Goal: Download file/media

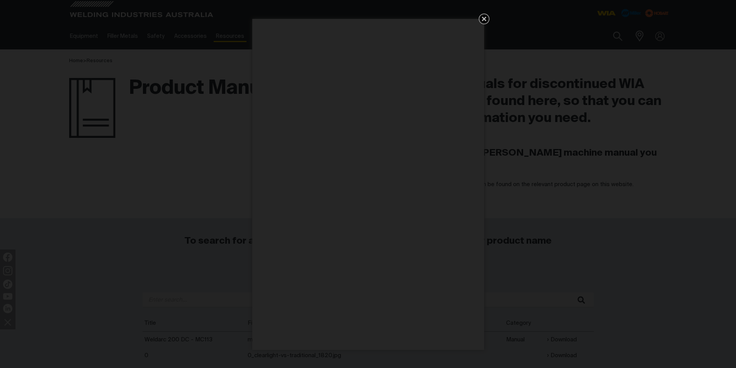
click at [483, 20] on icon "Get 5 WIA Welding Guides Free!" at bounding box center [484, 19] width 5 height 5
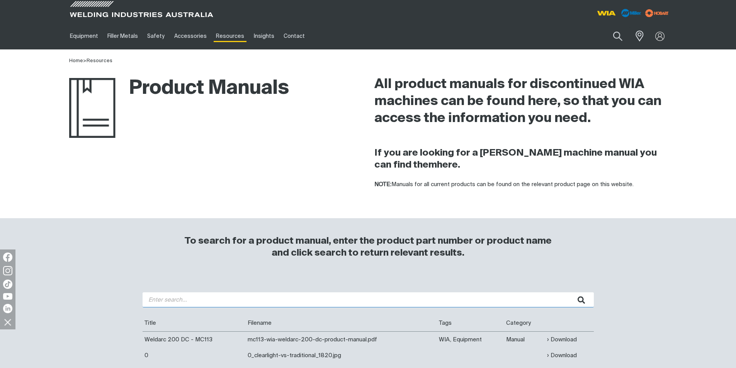
click at [169, 301] on input "search" at bounding box center [368, 300] width 451 height 15
type input "cp62"
click at [570, 293] on button "submit" at bounding box center [582, 300] width 24 height 15
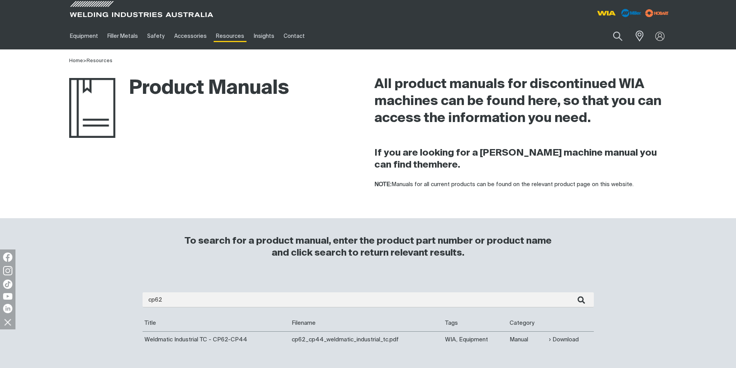
click at [242, 341] on td "Weldmatic Industrial TC - CP62-CP44" at bounding box center [217, 340] width 148 height 16
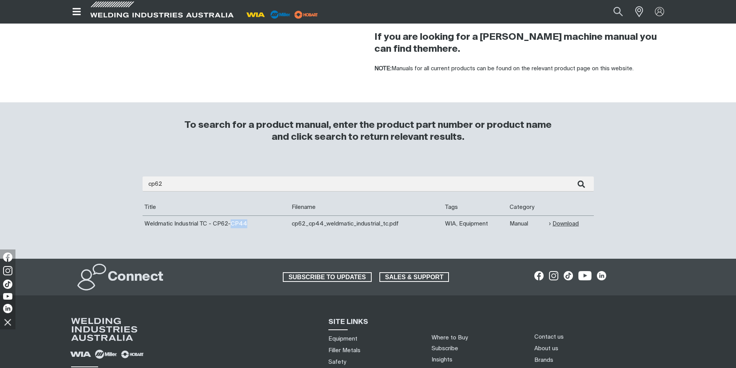
click at [569, 225] on link "Download" at bounding box center [564, 224] width 30 height 9
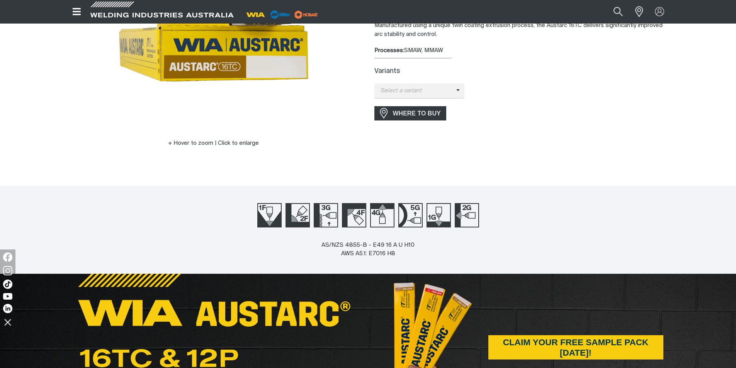
scroll to position [39, 0]
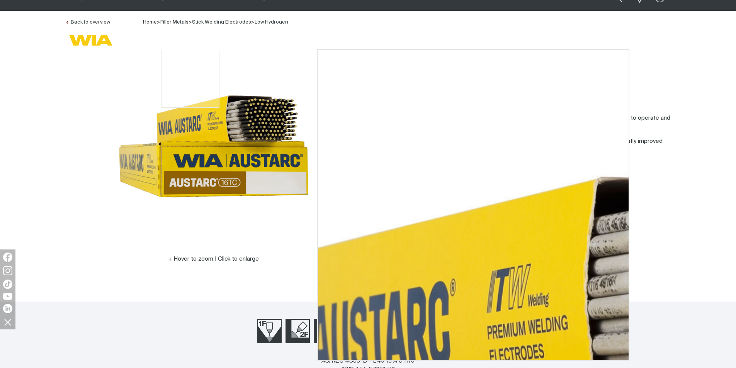
click at [191, 66] on img at bounding box center [213, 146] width 193 height 193
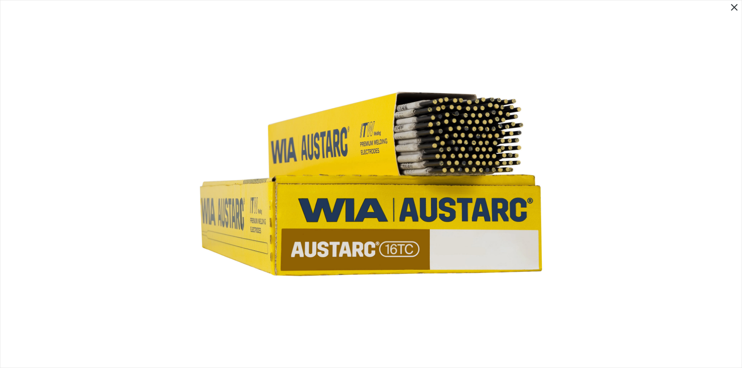
click at [736, 11] on icon "Close pop-up overlay" at bounding box center [735, 8] width 12 height 12
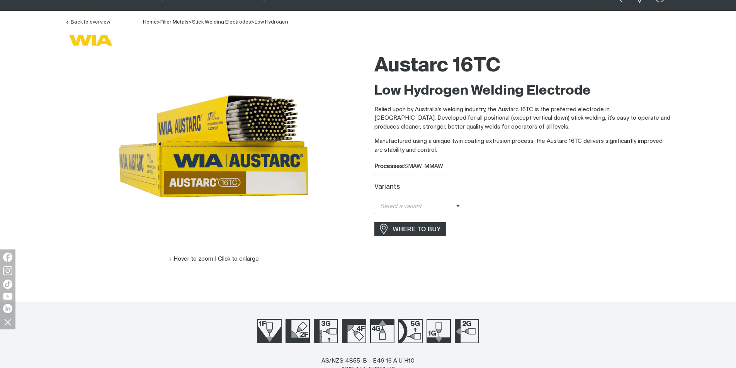
click at [461, 206] on span at bounding box center [460, 207] width 9 height 9
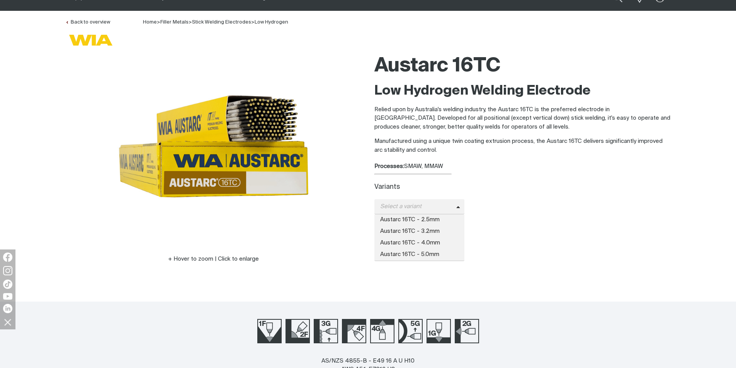
click at [574, 218] on div "Austarc 16TC Low Hydrogen Welding Electrode Relied upon by Australia's welding …" at bounding box center [523, 168] width 297 height 236
